Goal: Task Accomplishment & Management: Use online tool/utility

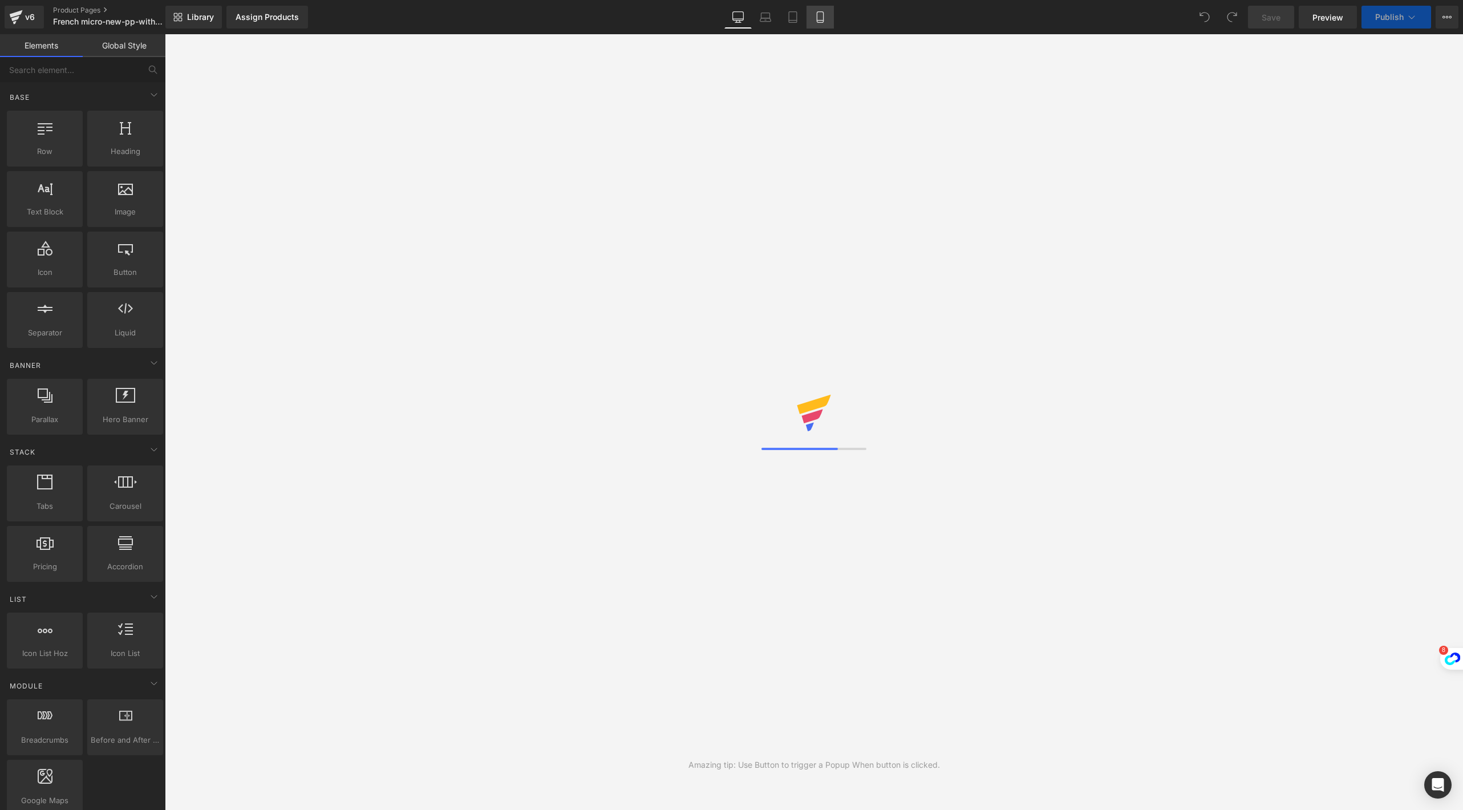
click at [817, 21] on icon at bounding box center [820, 17] width 6 height 11
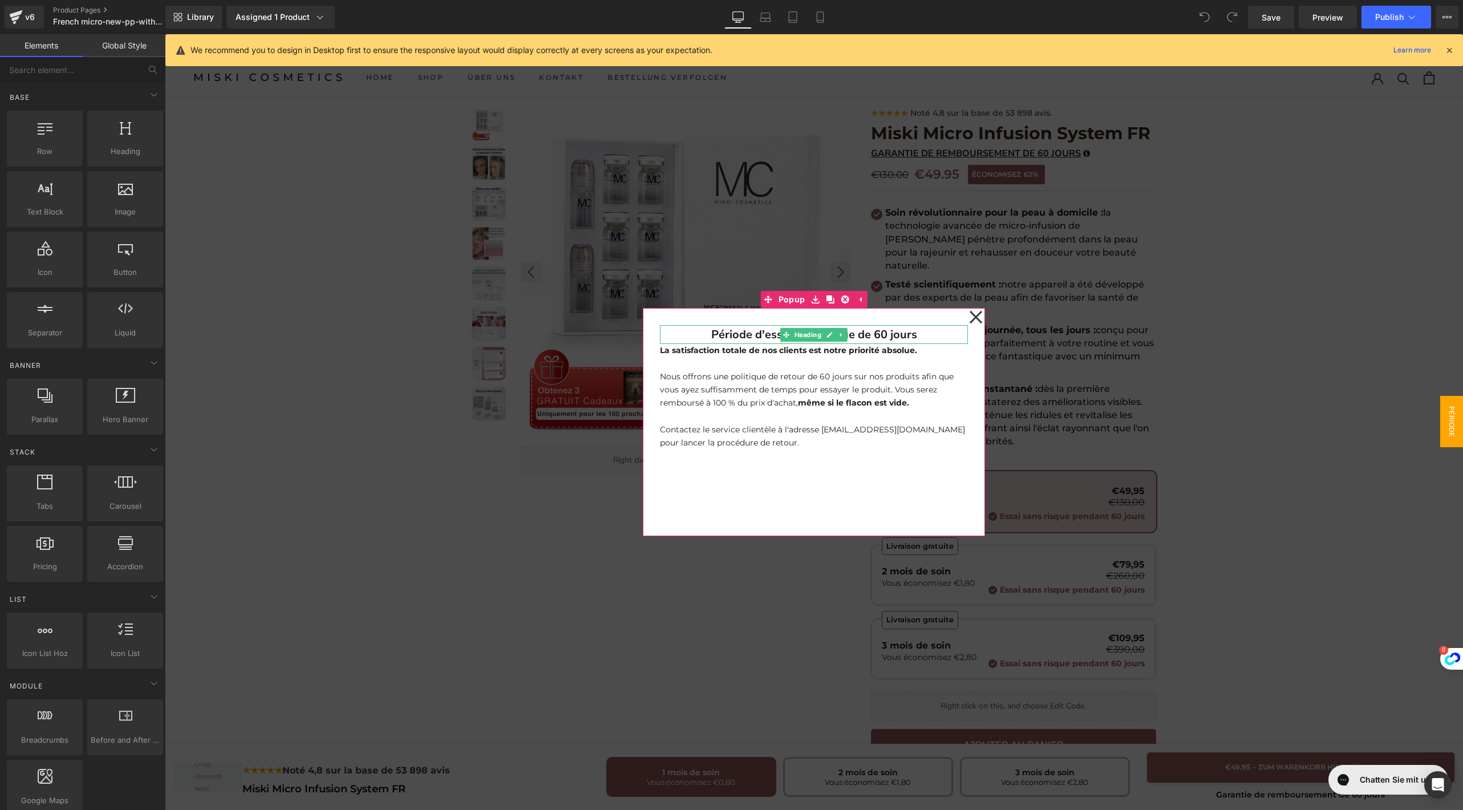
click at [959, 323] on div "Période d'essai sans risque de 60 jours Heading La satisfaction totale de nos c…" at bounding box center [814, 422] width 342 height 228
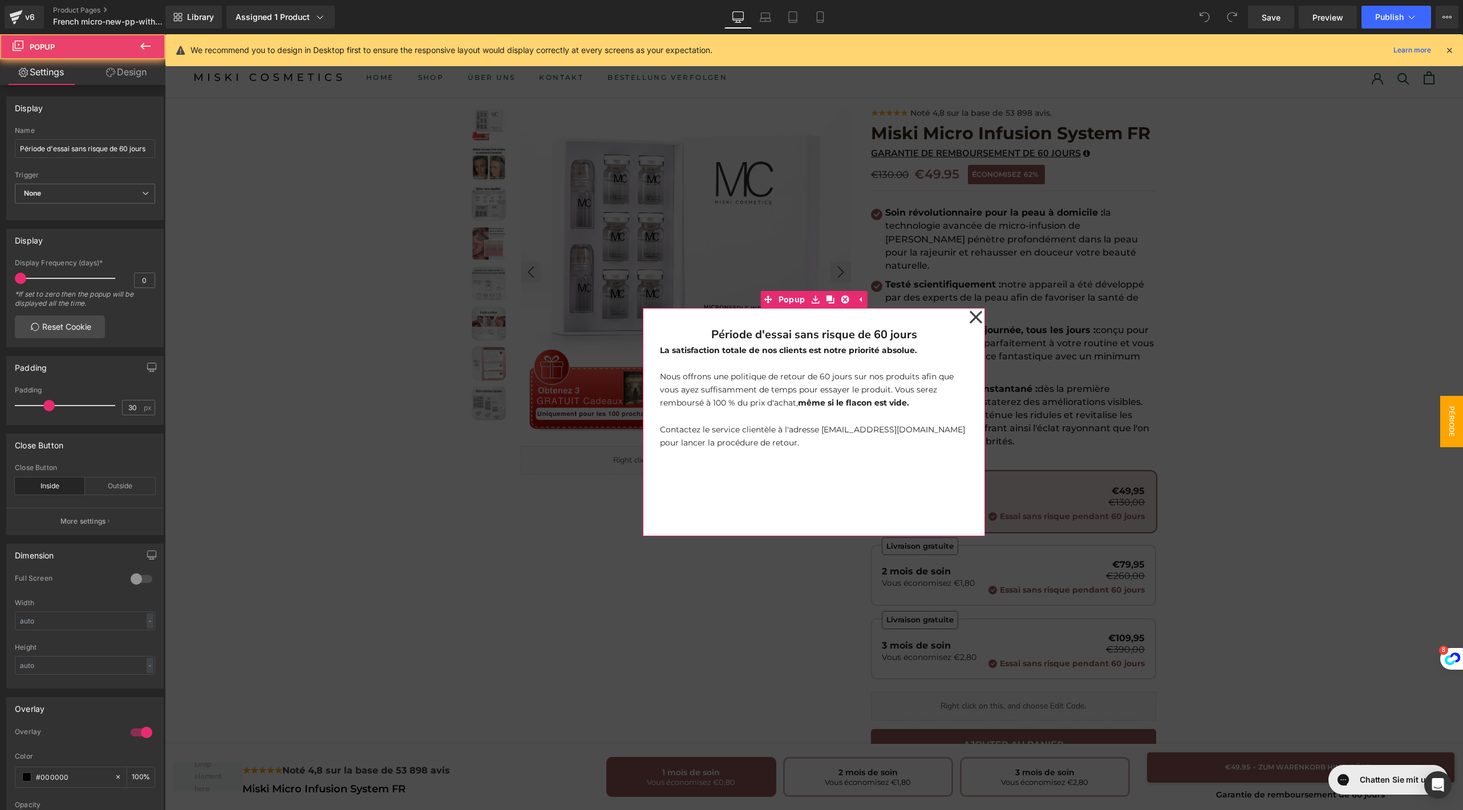
click at [969, 319] on icon at bounding box center [975, 317] width 13 height 13
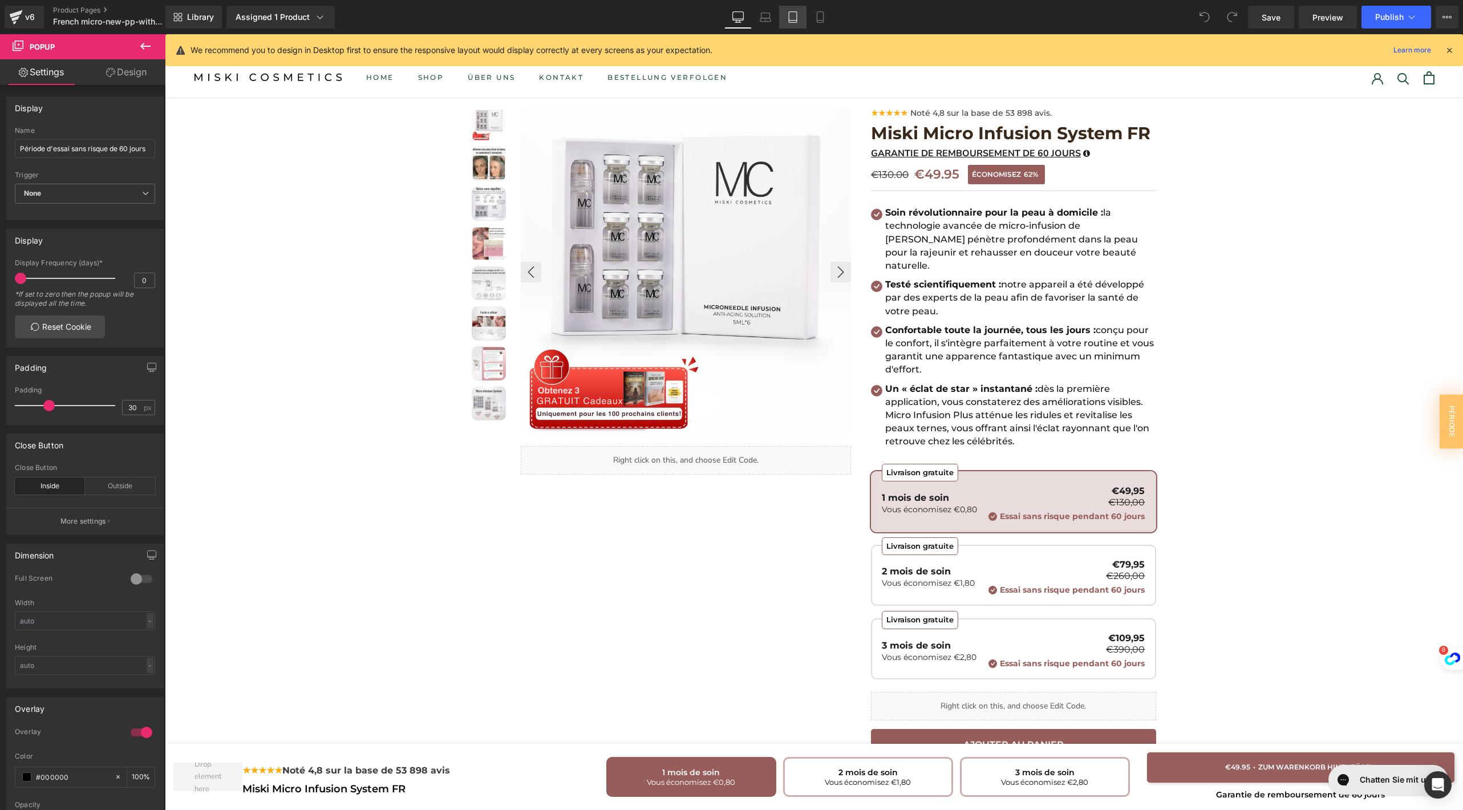
click at [805, 21] on link "Tablet" at bounding box center [792, 17] width 27 height 23
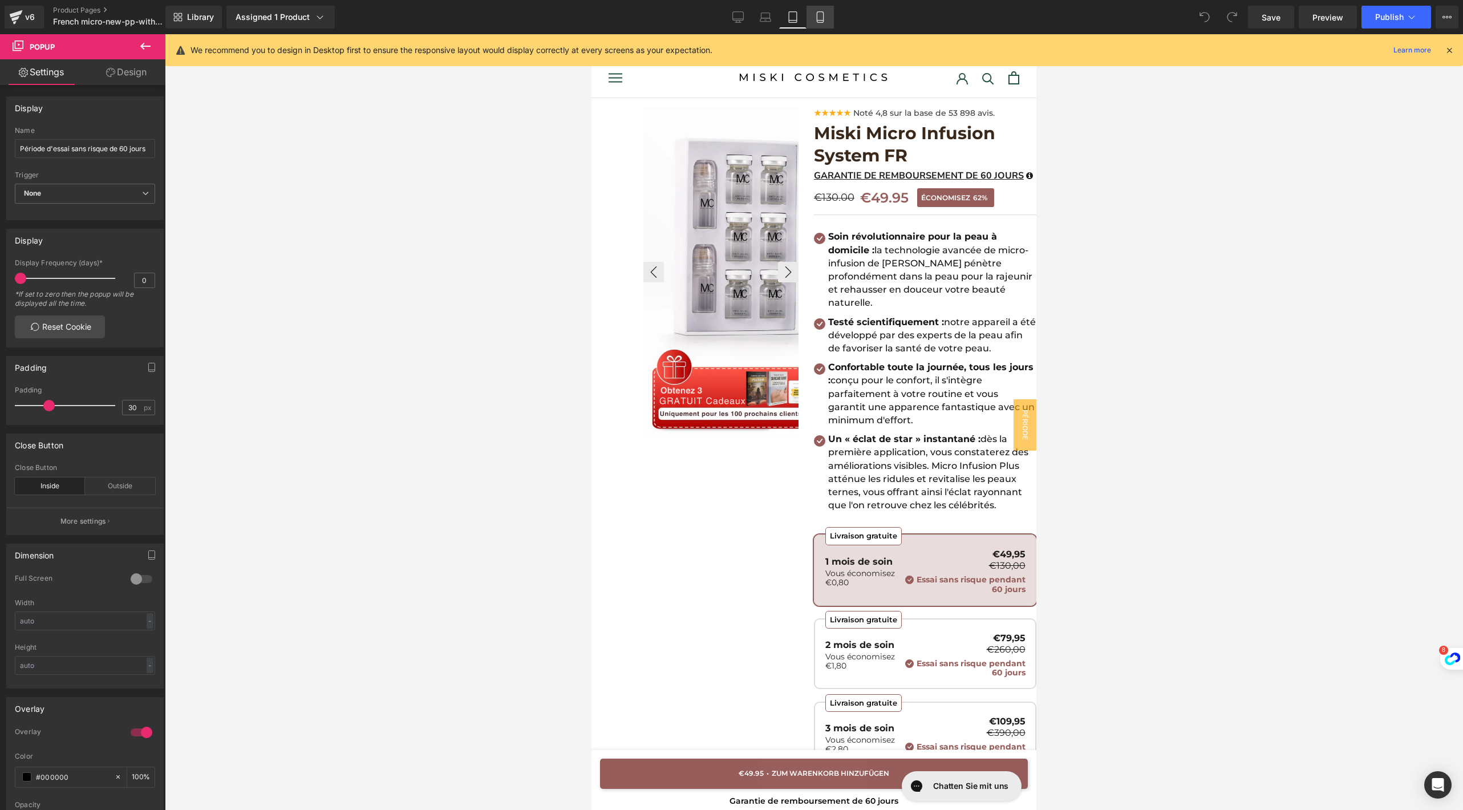
click at [806, 21] on link "Mobile" at bounding box center [819, 17] width 27 height 23
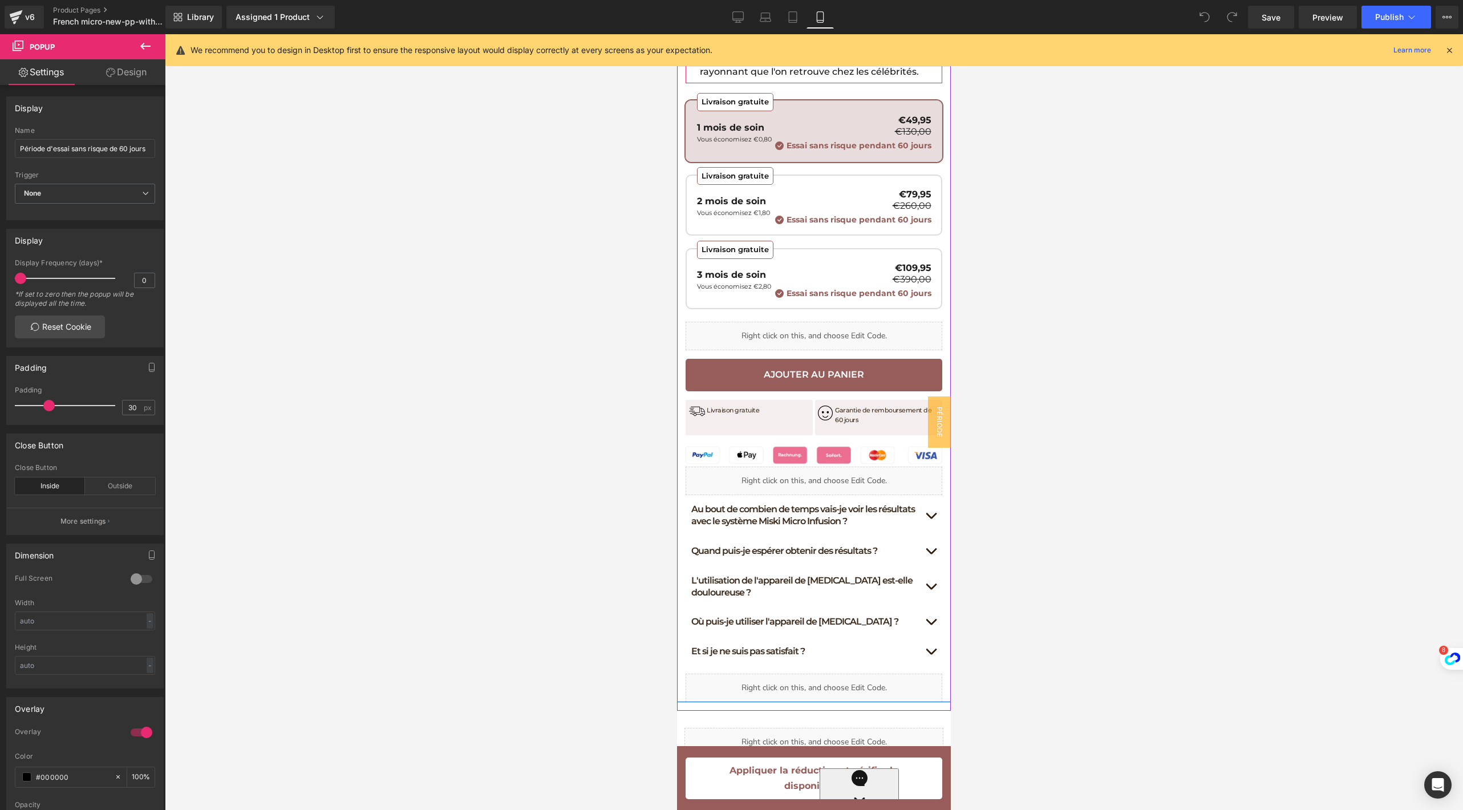
scroll to position [647, 0]
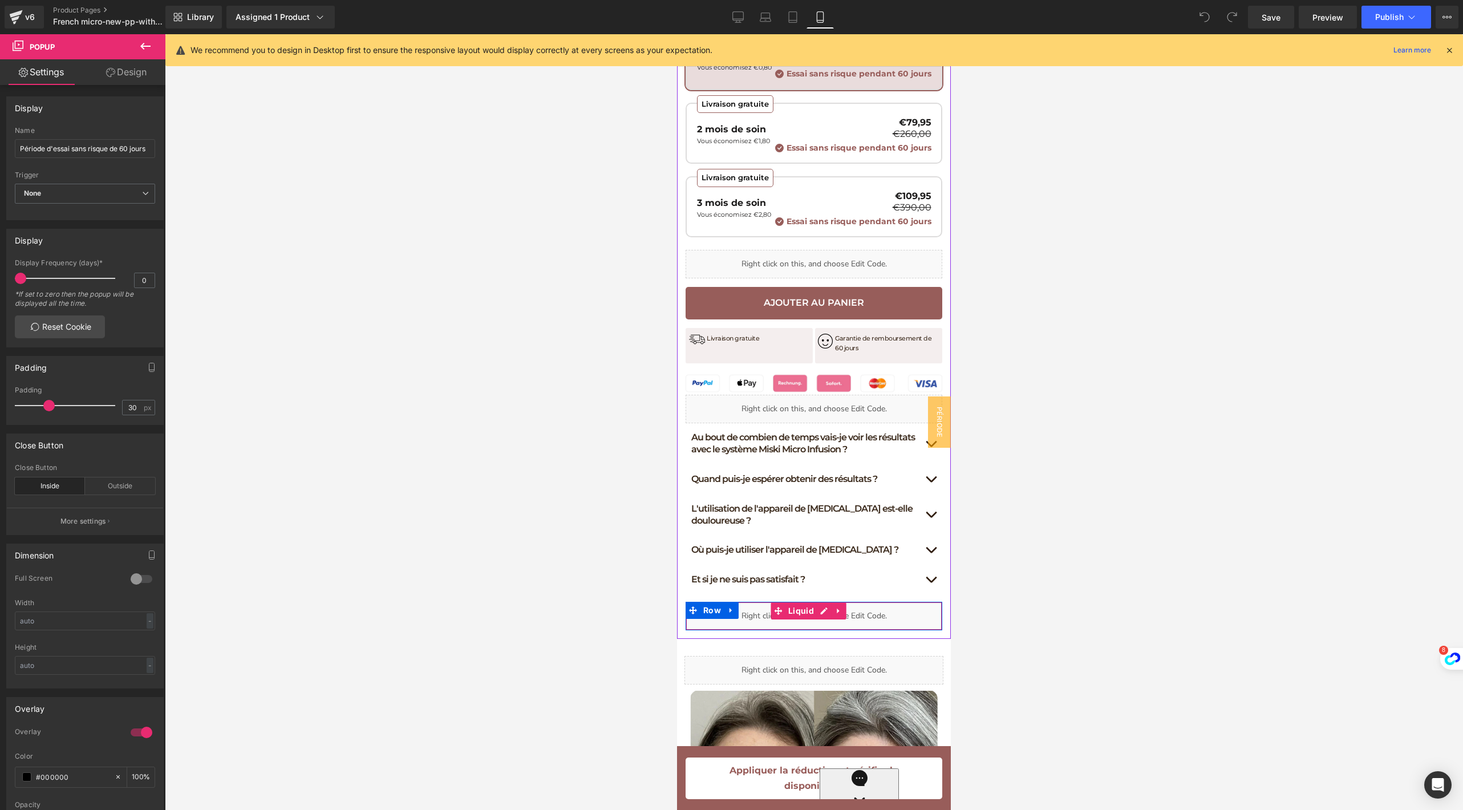
click at [821, 630] on div "Liquid" at bounding box center [813, 616] width 257 height 29
click at [819, 630] on div "Liquid" at bounding box center [813, 616] width 257 height 29
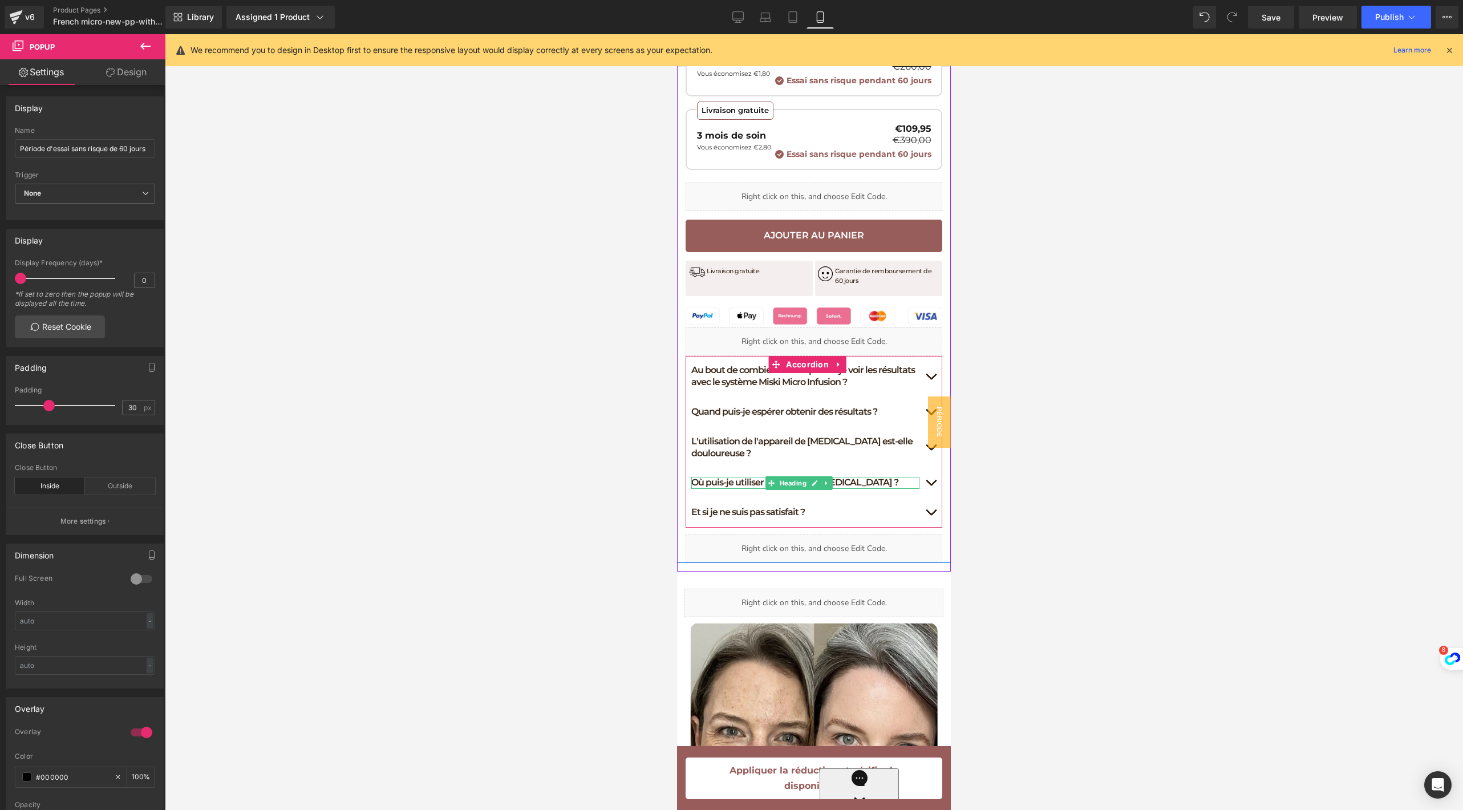
scroll to position [770, 0]
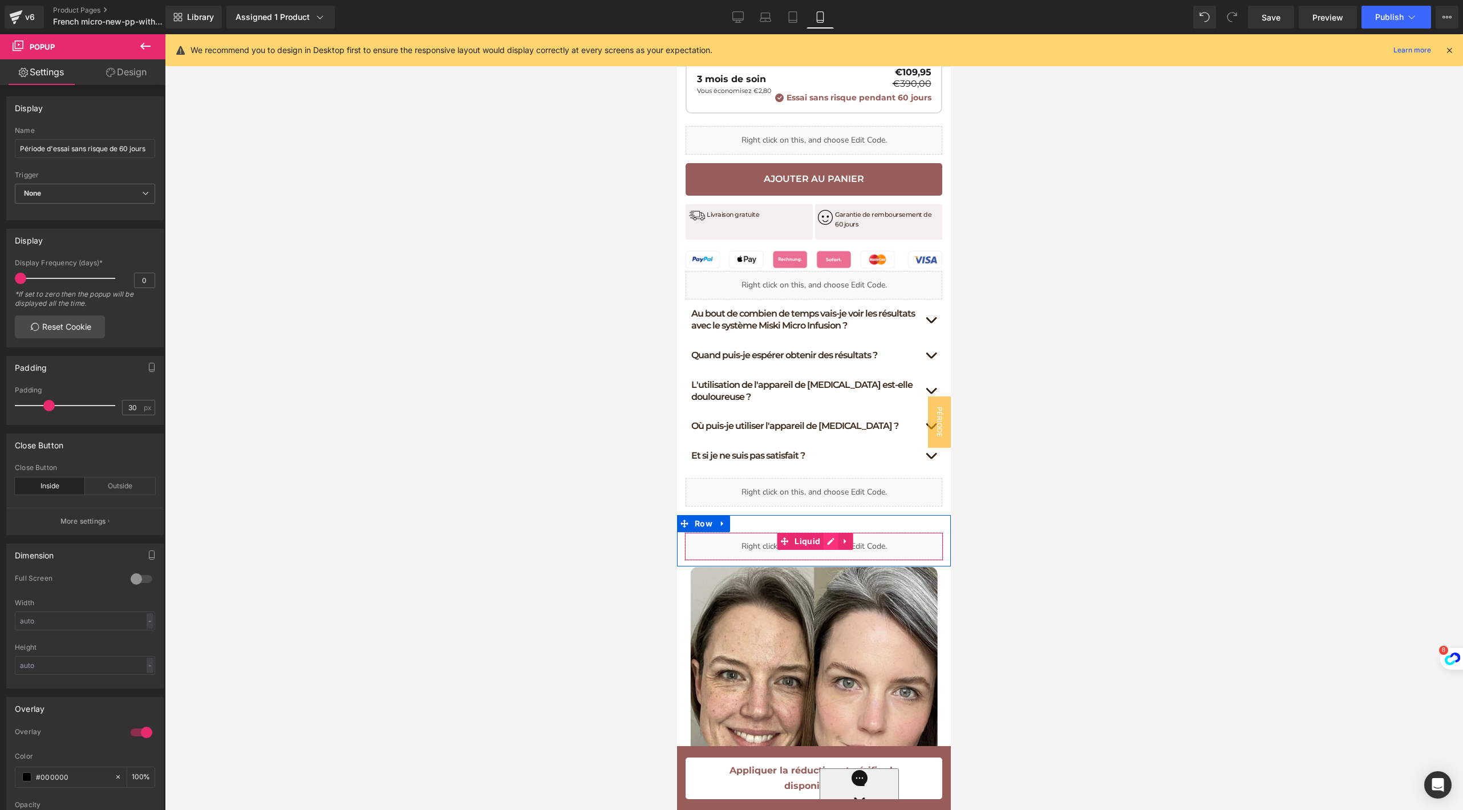
click at [824, 561] on div "Liquid" at bounding box center [813, 546] width 259 height 29
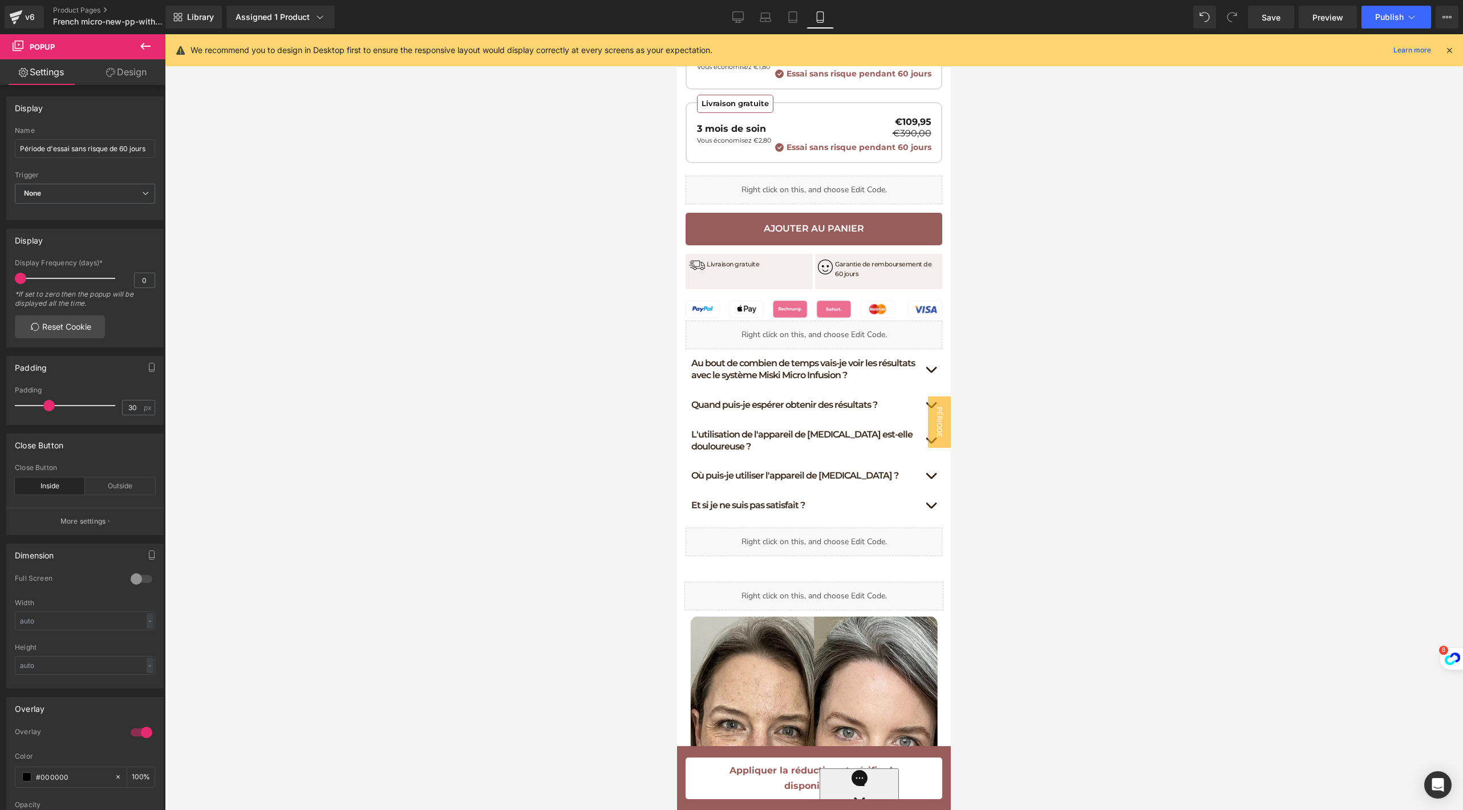
scroll to position [688, 0]
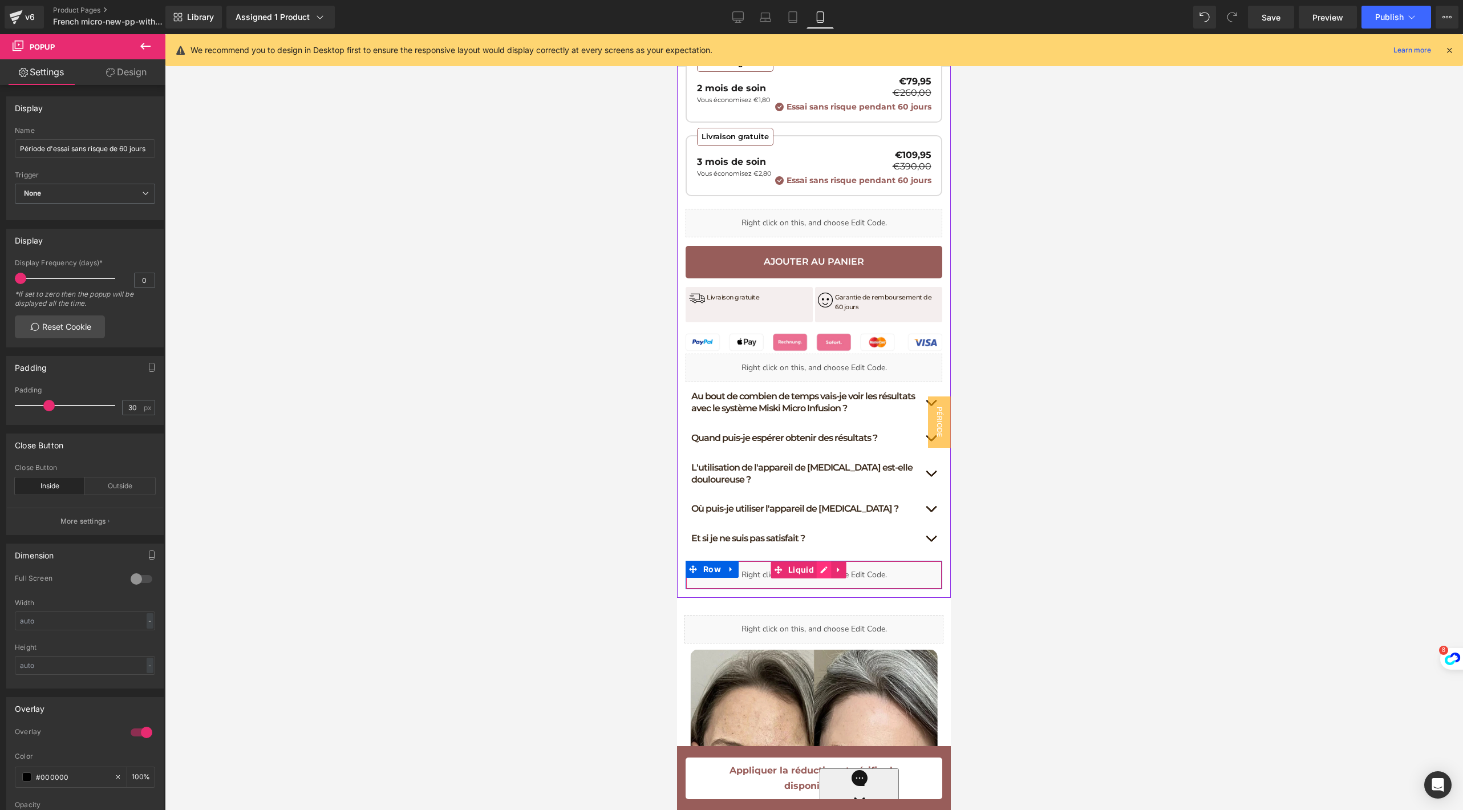
click at [819, 589] on div "Liquid" at bounding box center [813, 575] width 257 height 29
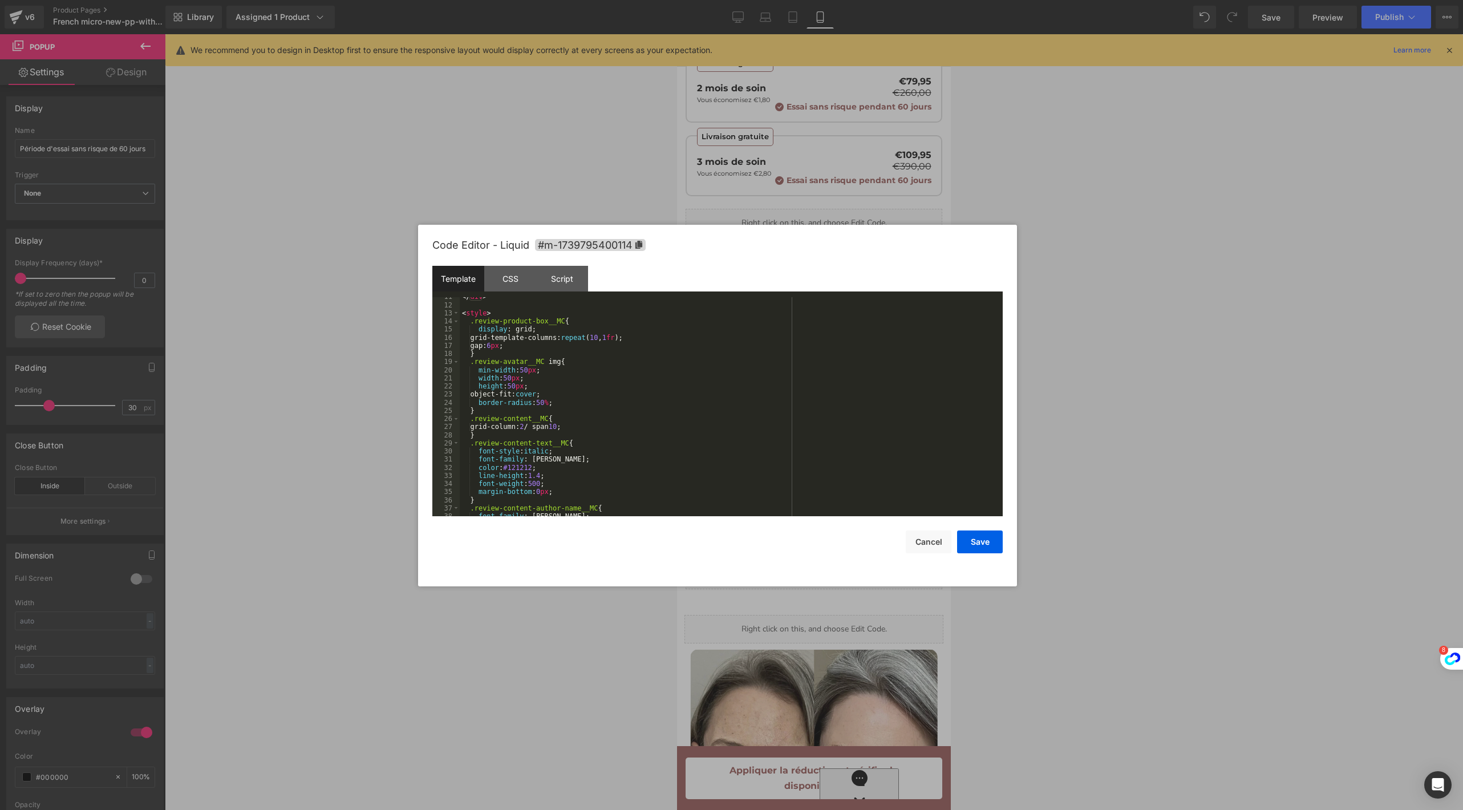
scroll to position [138, 0]
click at [557, 273] on div "Script" at bounding box center [562, 279] width 52 height 26
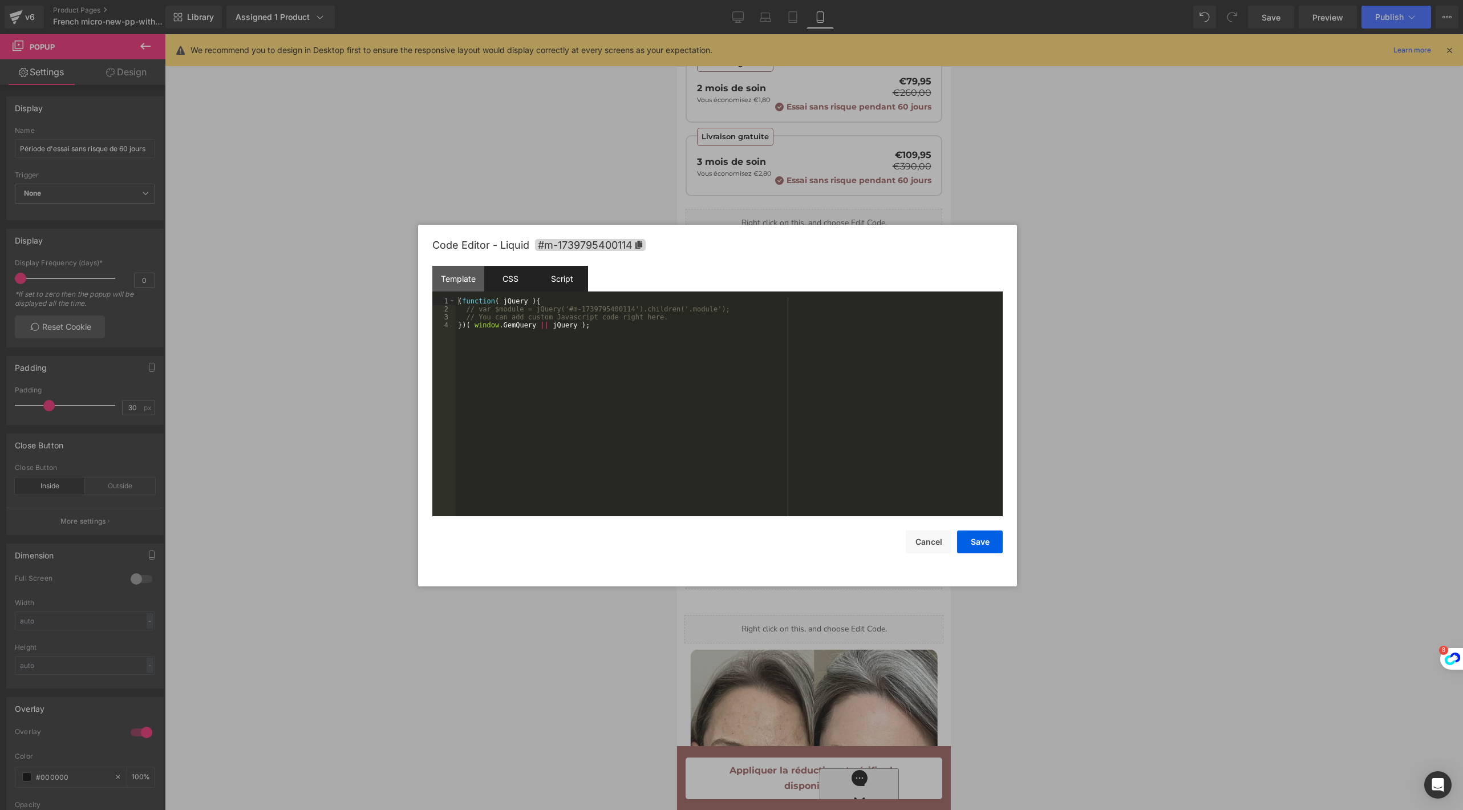
click at [488, 281] on div "CSS" at bounding box center [510, 279] width 52 height 26
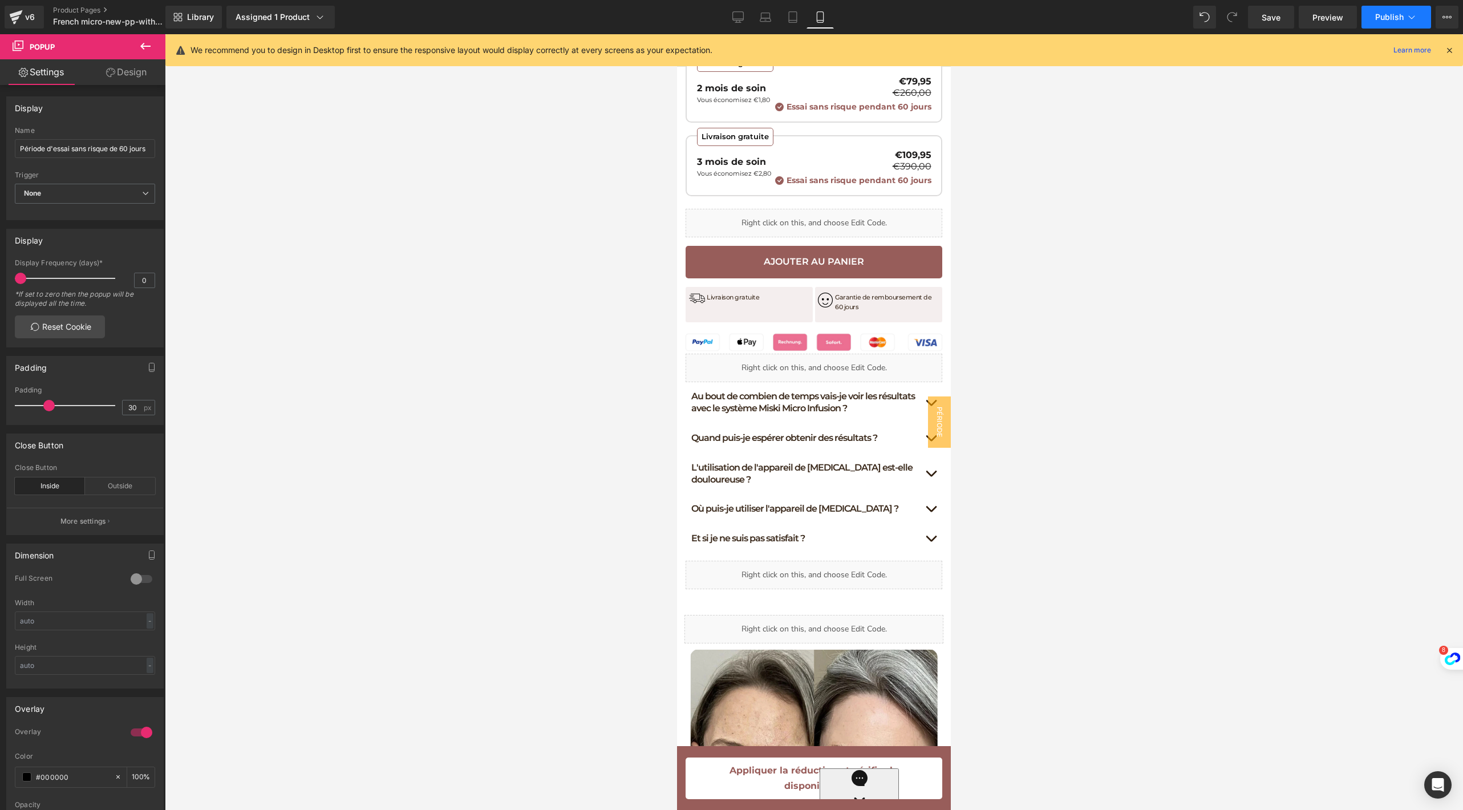
click at [1387, 13] on span "Publish" at bounding box center [1389, 17] width 29 height 9
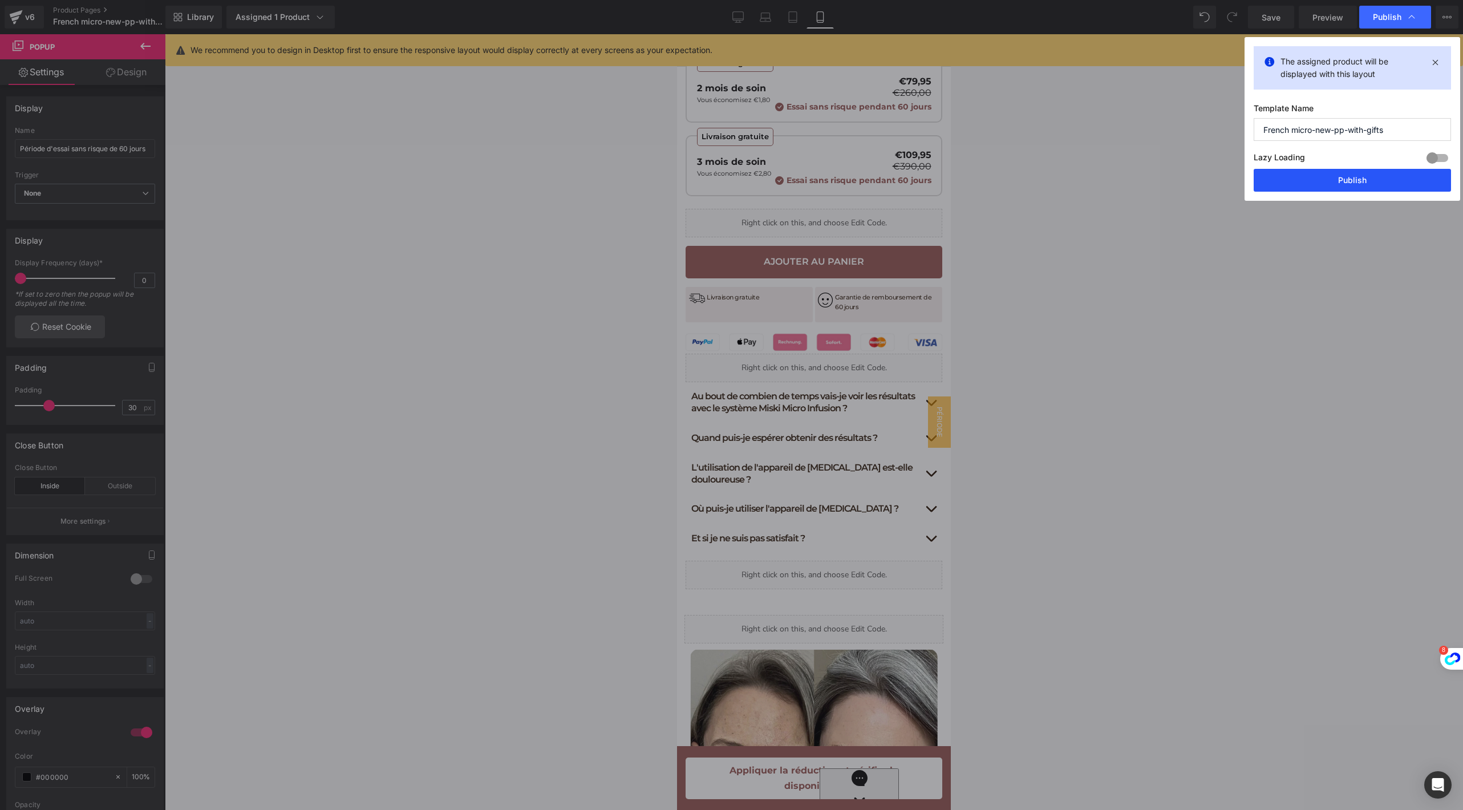
click at [1332, 177] on button "Publish" at bounding box center [1351, 180] width 197 height 23
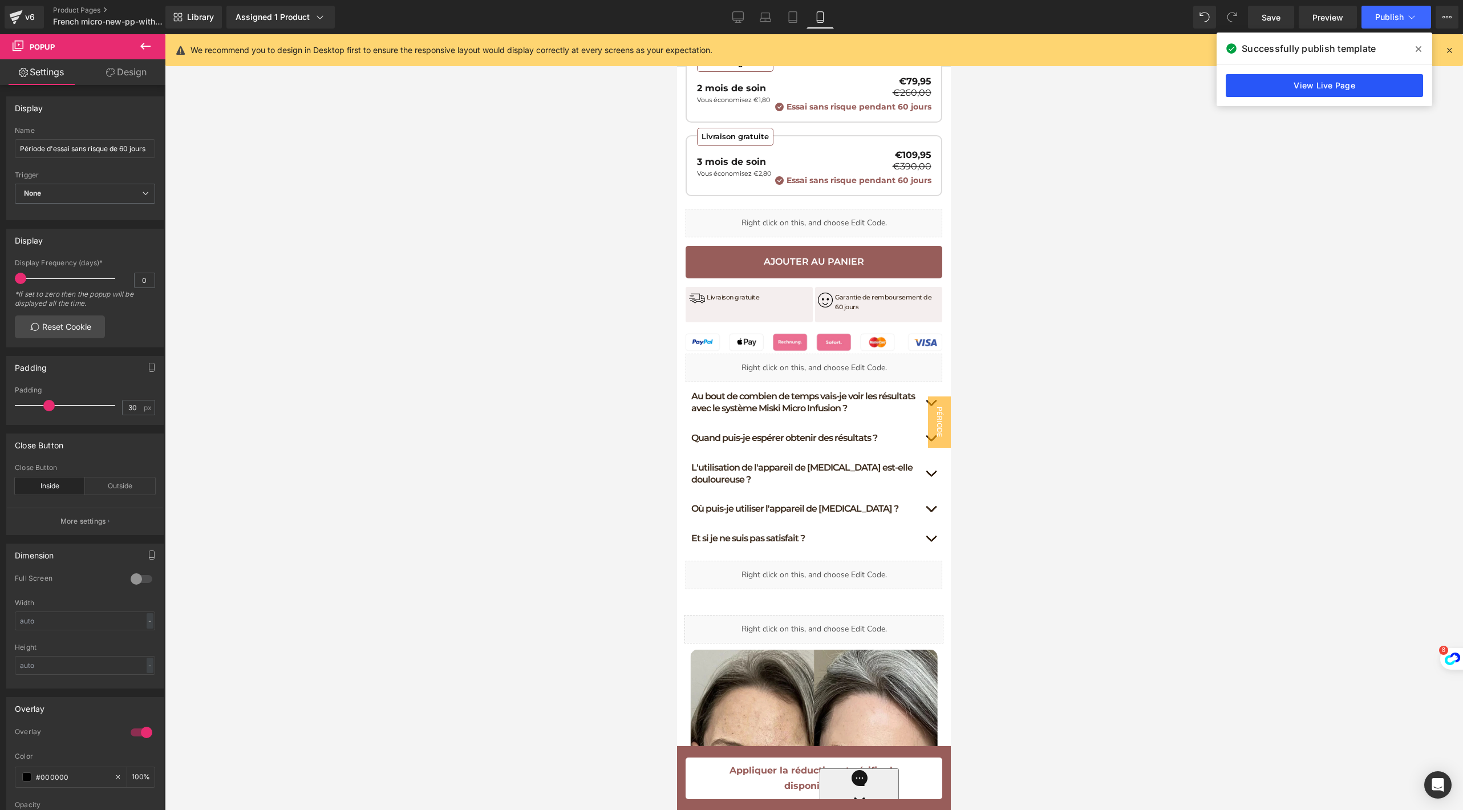
click at [1293, 80] on link "View Live Page" at bounding box center [1323, 85] width 197 height 23
